Goal: Information Seeking & Learning: Check status

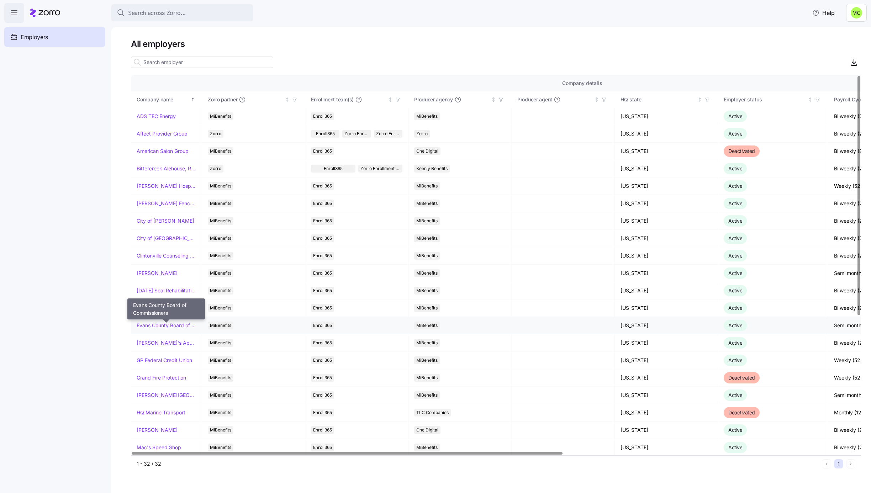
click at [155, 326] on link "Evans County Board of Commissioners" at bounding box center [166, 325] width 59 height 7
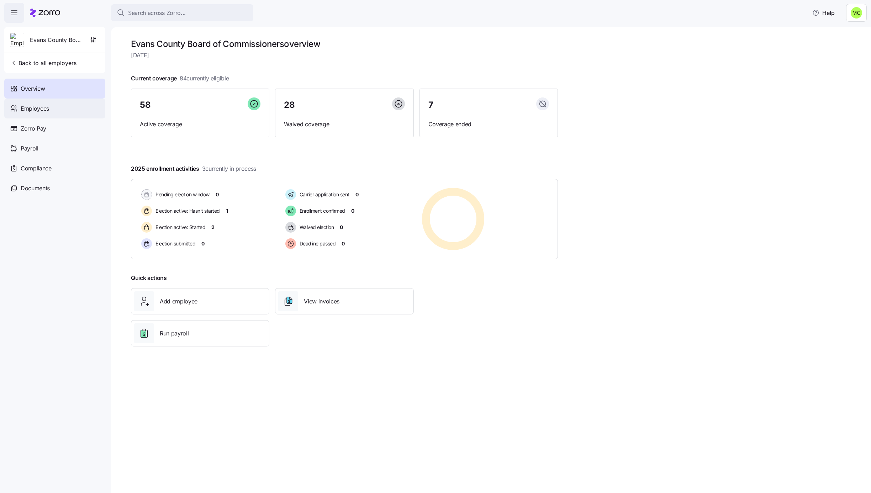
click at [42, 107] on span "Employees" at bounding box center [35, 108] width 28 height 9
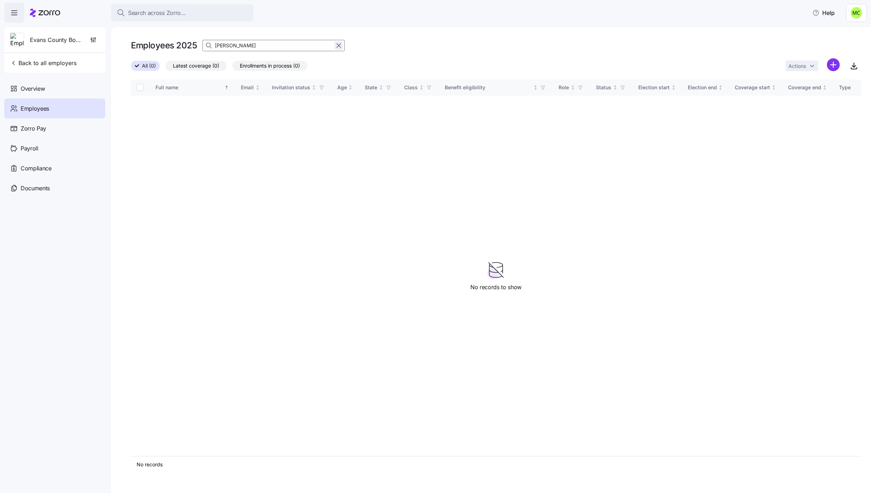
click at [339, 44] on icon "button" at bounding box center [339, 45] width 8 height 9
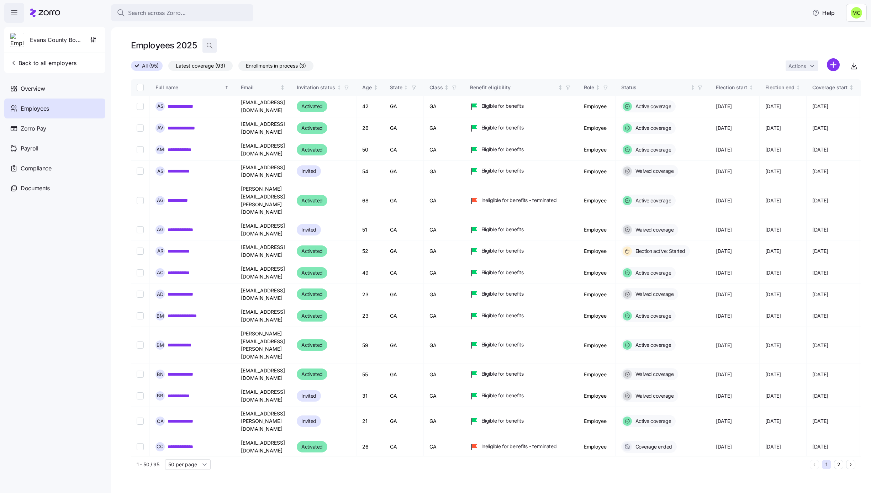
click at [207, 46] on icon "button" at bounding box center [209, 45] width 4 height 4
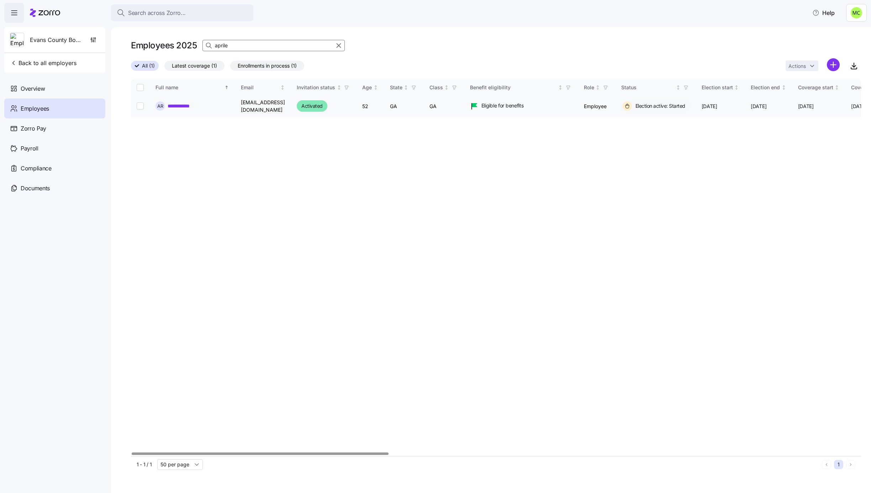
type input "aprile"
click at [175, 104] on link "**********" at bounding box center [182, 106] width 28 height 7
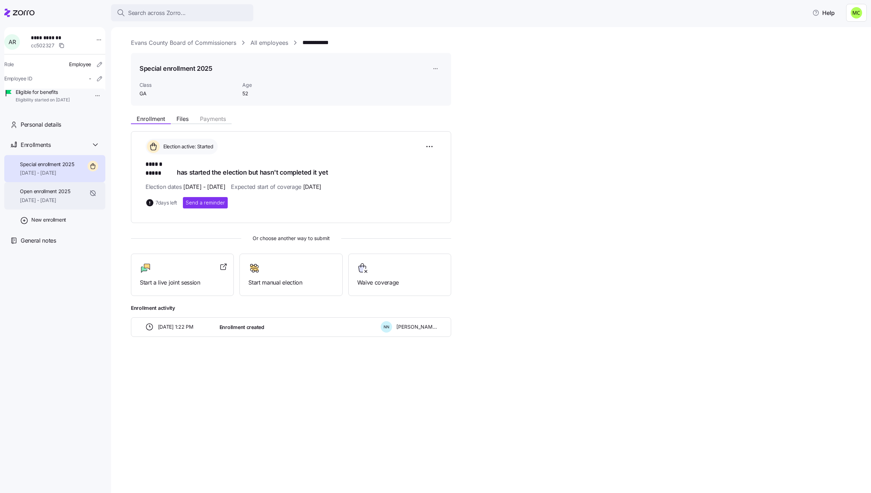
click at [60, 204] on div "Open enrollment 2025 [DATE] - [DATE]" at bounding box center [45, 196] width 50 height 16
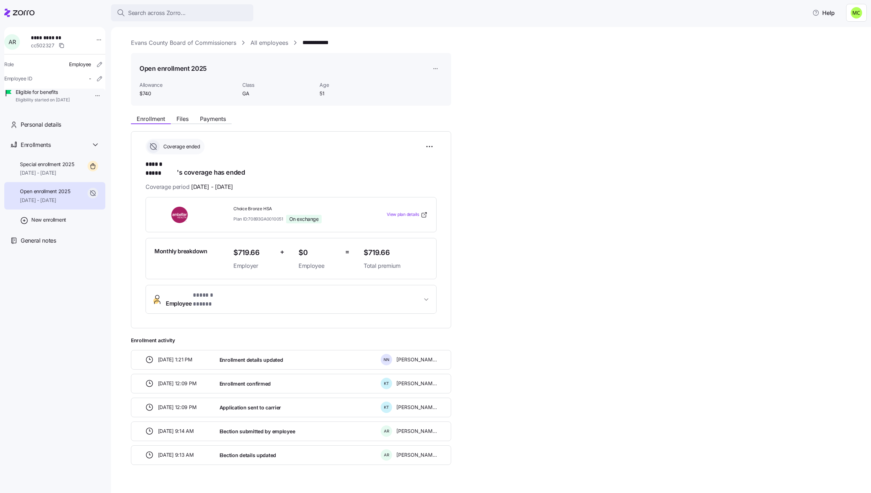
click at [233, 291] on span "Employee * ****** ***** *" at bounding box center [294, 299] width 256 height 17
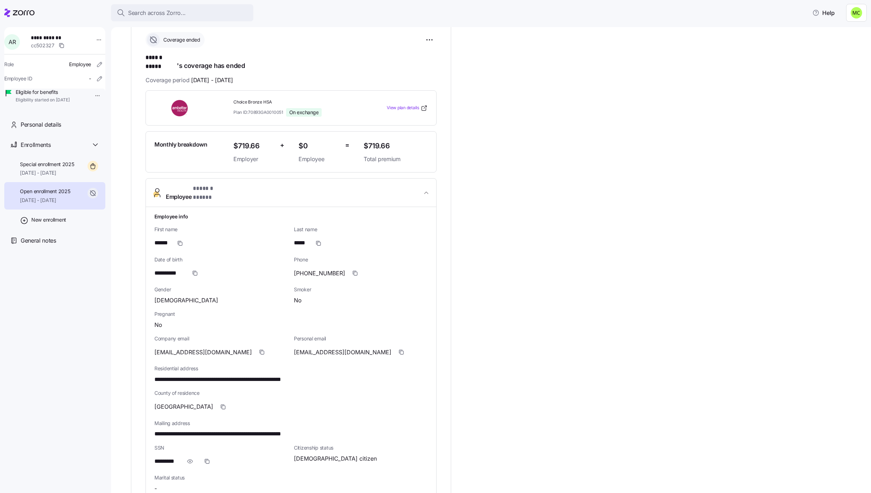
scroll to position [53, 0]
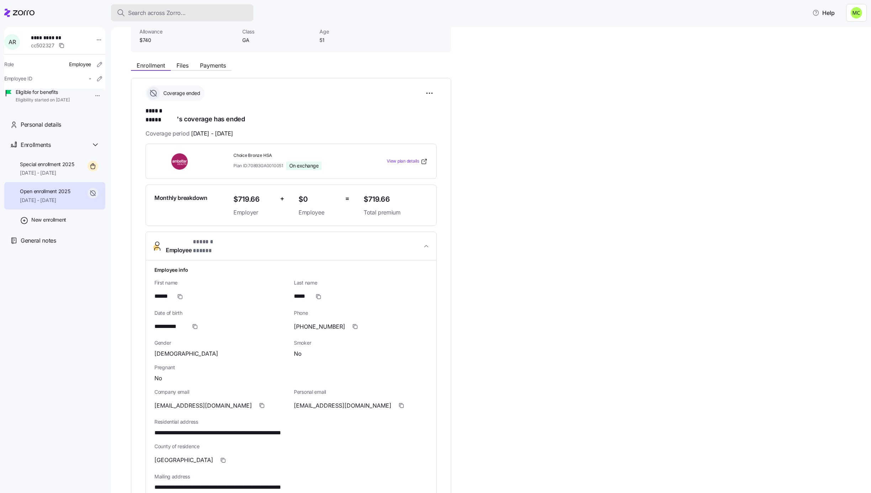
click at [189, 9] on div "Search across Zorro..." at bounding box center [182, 13] width 131 height 9
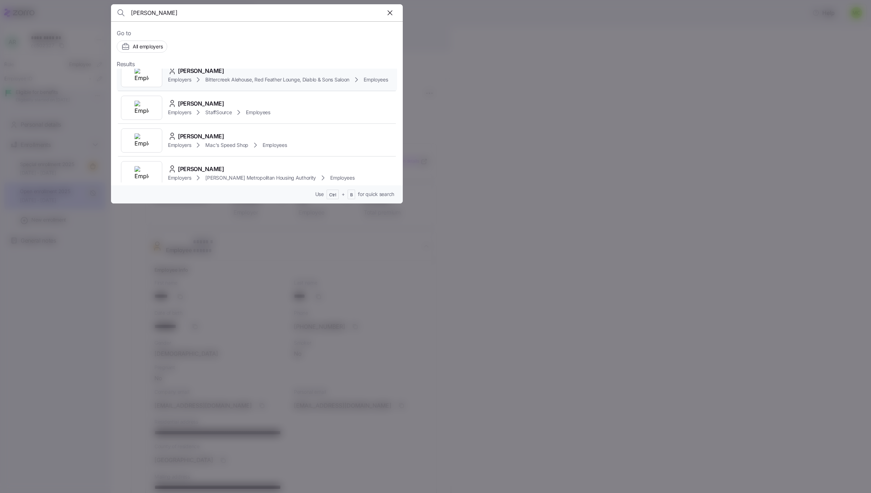
scroll to position [214, 0]
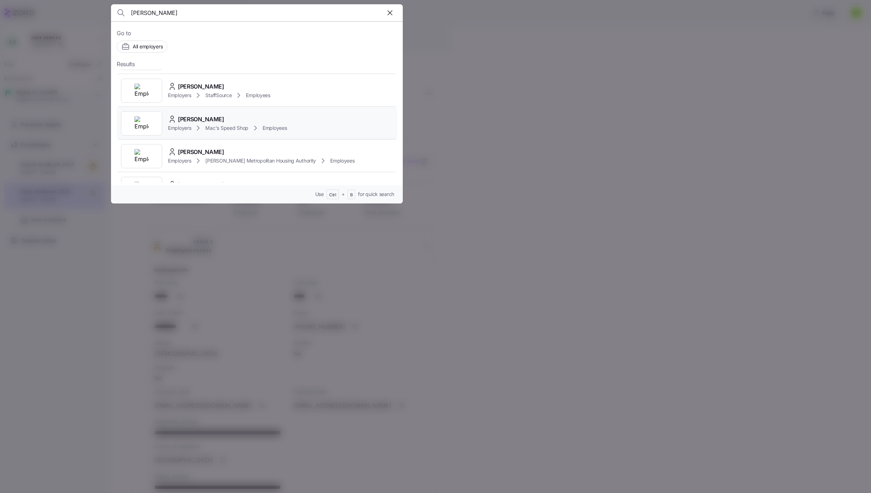
type input "[PERSON_NAME]"
click at [222, 126] on span "Mac's Speed Shop" at bounding box center [226, 128] width 43 height 7
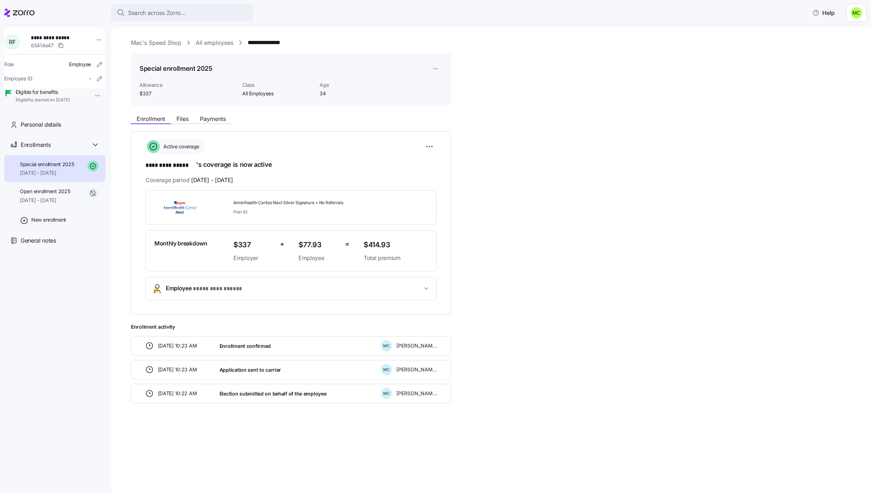
click at [250, 292] on span "**********" at bounding box center [294, 289] width 256 height 10
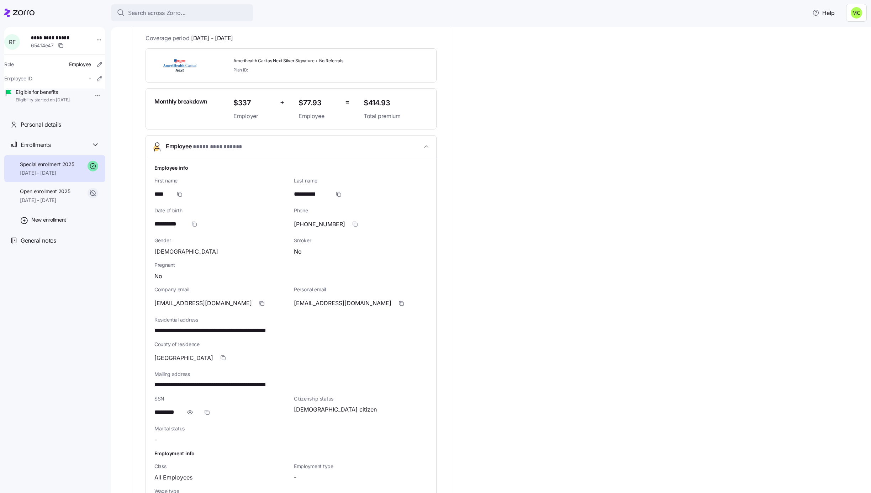
scroll to position [160, 0]
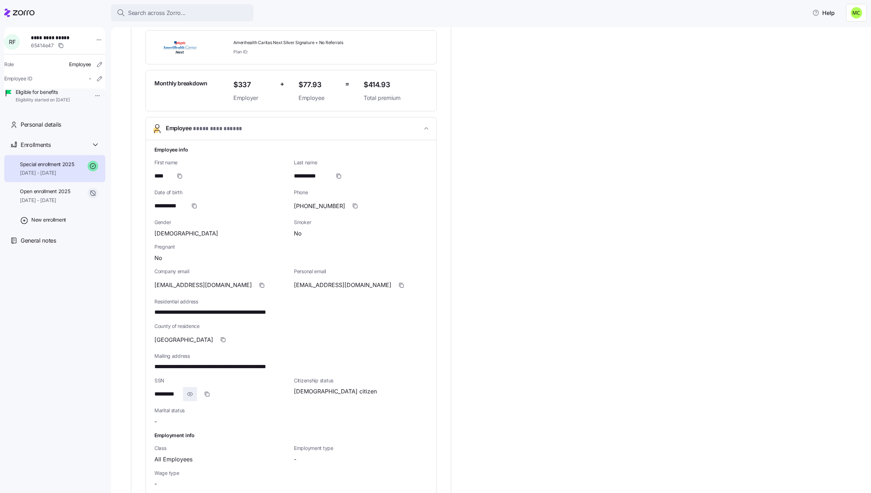
click at [190, 394] on icon "button" at bounding box center [190, 394] width 7 height 9
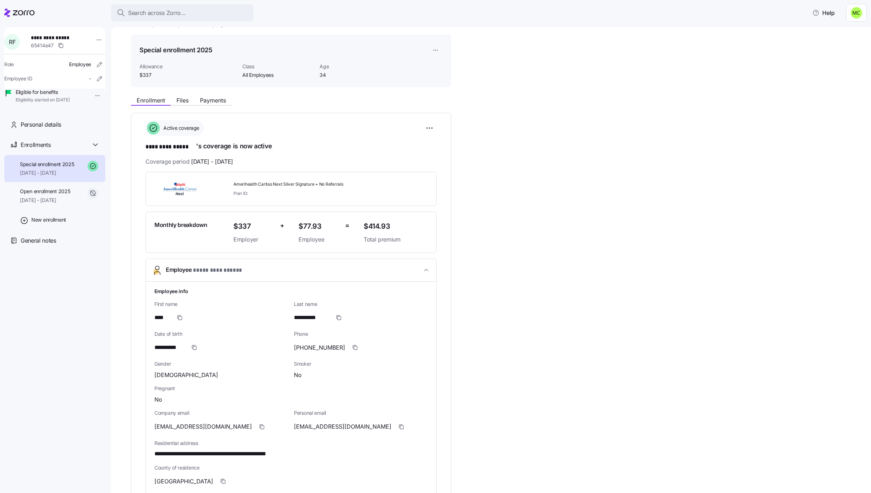
scroll to position [0, 0]
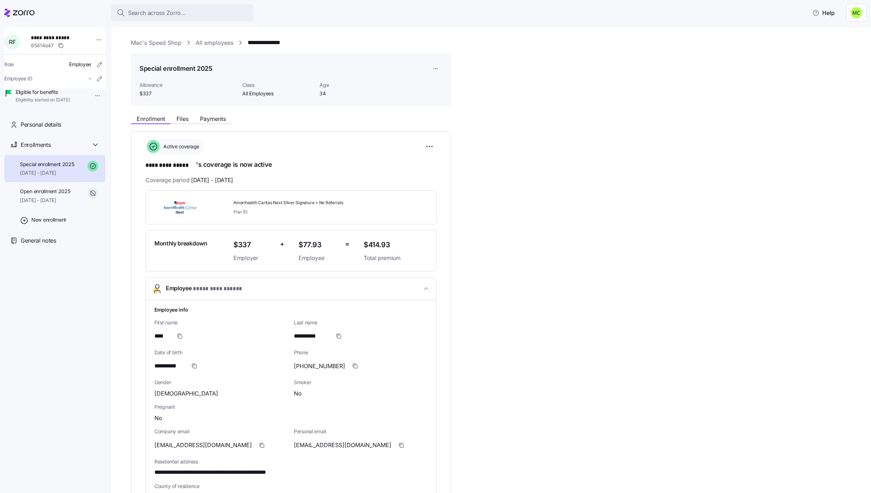
drag, startPoint x: 386, startPoint y: 251, endPoint x: 363, endPoint y: 280, distance: 36.5
drag, startPoint x: 363, startPoint y: 280, endPoint x: 614, endPoint y: 397, distance: 276.4
click at [614, 397] on div "**********" at bounding box center [496, 434] width 730 height 647
click at [213, 116] on span "Payments" at bounding box center [213, 119] width 26 height 6
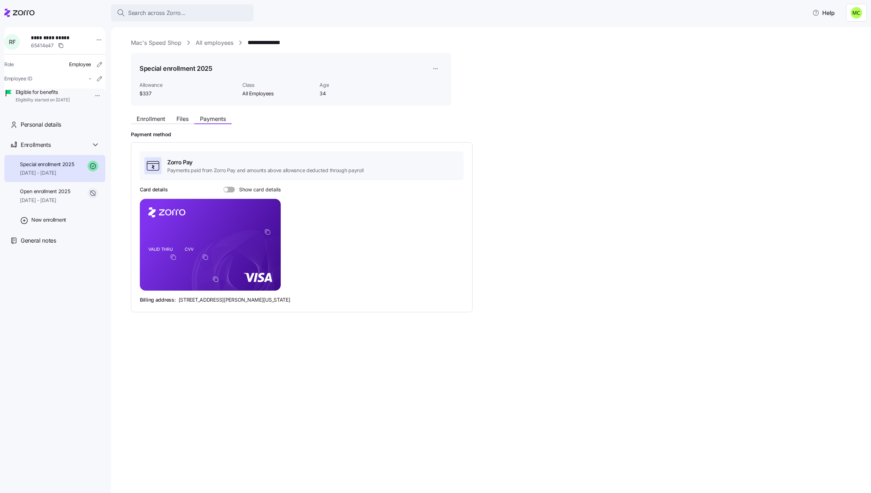
click at [227, 189] on div at bounding box center [229, 190] width 11 height 6
click at [224, 187] on input "Show card details" at bounding box center [224, 187] width 0 height 0
